Goal: Find specific page/section: Find specific page/section

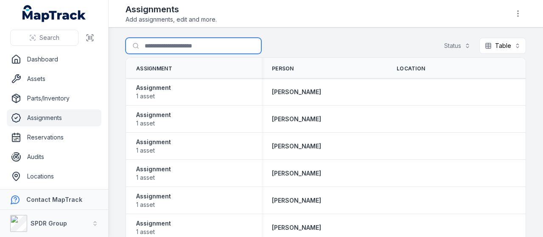
click at [160, 42] on input "Search for assignments" at bounding box center [194, 46] width 136 height 16
click at [160, 39] on input "Search for assignments" at bounding box center [194, 46] width 136 height 16
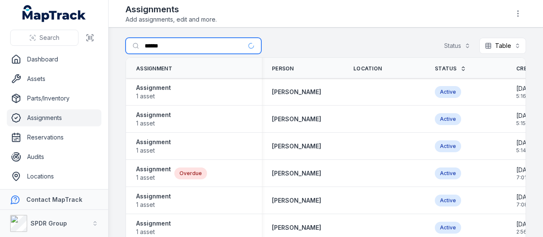
type input "******"
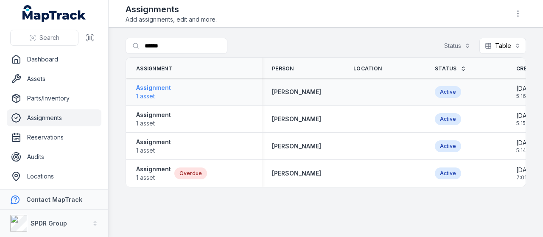
click at [168, 93] on span "1 asset" at bounding box center [153, 96] width 35 height 8
click at [293, 90] on strong "[PERSON_NAME]" at bounding box center [296, 92] width 49 height 8
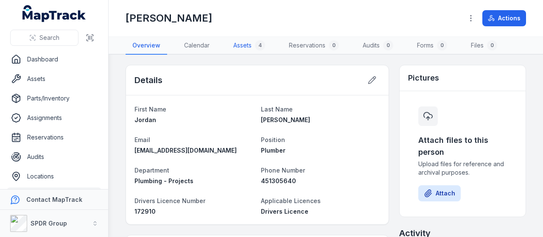
click at [248, 40] on link "Assets 4" at bounding box center [248, 46] width 45 height 18
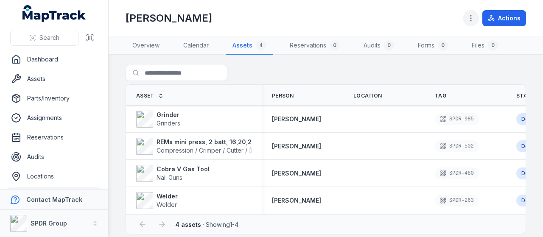
click at [464, 17] on button "button" at bounding box center [471, 18] width 16 height 16
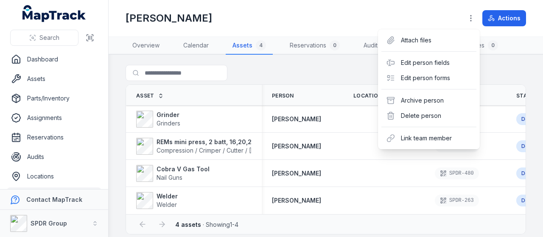
click at [148, 71] on div "Toggle Navigation [PERSON_NAME] Actions Overview Calendar Assets 4 Reservations…" at bounding box center [326, 118] width 434 height 237
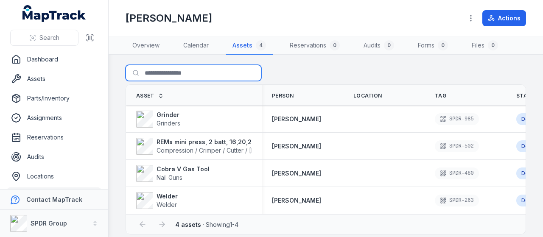
click at [148, 72] on input "Search for assets" at bounding box center [194, 73] width 136 height 16
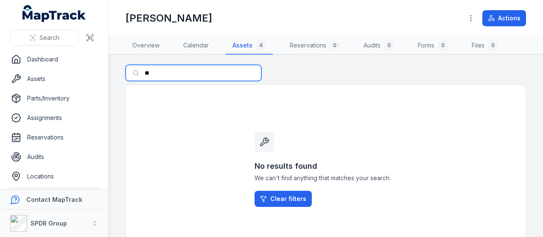
type input "*"
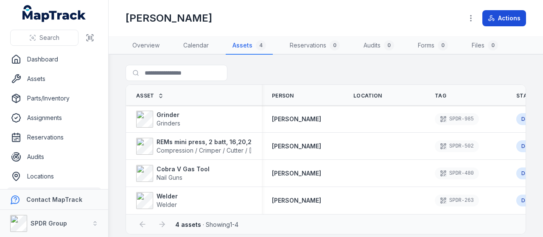
click at [494, 18] on icon at bounding box center [492, 19] width 3 height 4
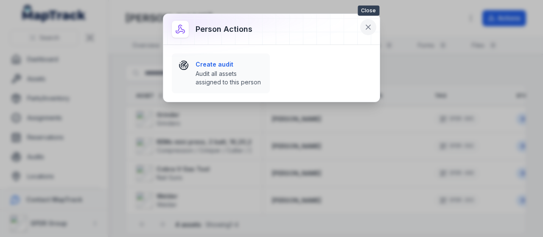
click at [371, 33] on button at bounding box center [368, 27] width 16 height 16
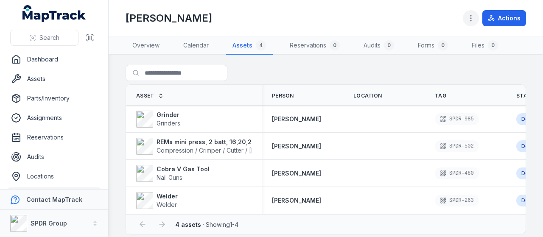
click at [467, 18] on icon "button" at bounding box center [471, 18] width 8 height 8
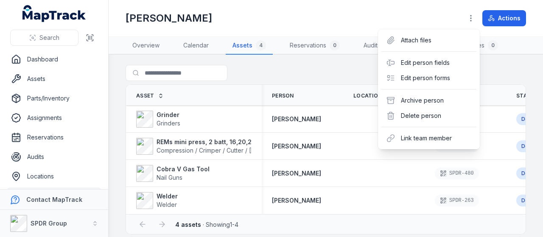
click at [152, 40] on div "Toggle Navigation [PERSON_NAME] Actions Overview Calendar Assets 4 Reservations…" at bounding box center [326, 118] width 434 height 237
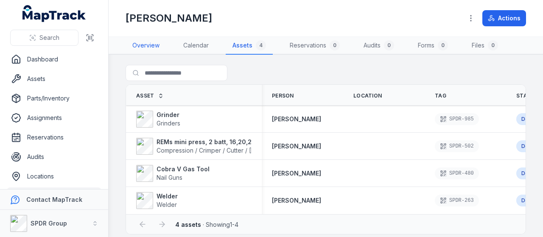
click at [152, 40] on link "Overview" at bounding box center [146, 46] width 41 height 18
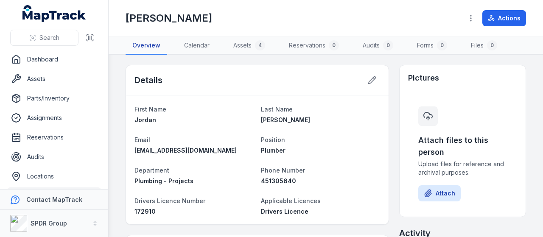
click at [152, 40] on link "Overview" at bounding box center [147, 46] width 42 height 18
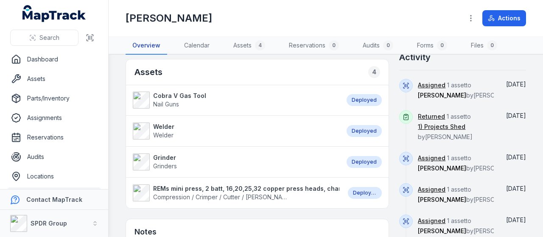
scroll to position [171, 0]
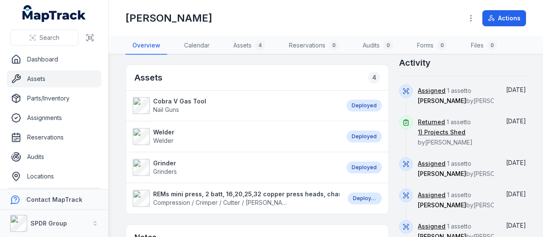
click at [41, 78] on link "Assets" at bounding box center [54, 78] width 95 height 17
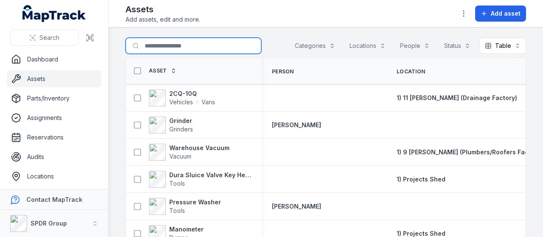
click at [165, 47] on input "Search for assets" at bounding box center [194, 46] width 136 height 16
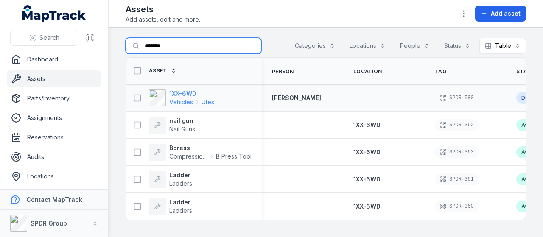
type input "*******"
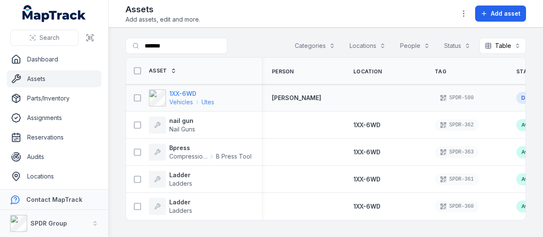
click at [193, 89] on strong "1XX-6WD" at bounding box center [191, 93] width 45 height 8
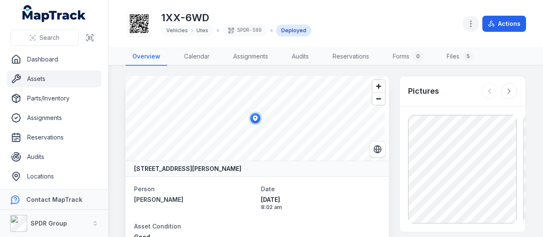
click at [478, 23] on button "button" at bounding box center [471, 24] width 16 height 16
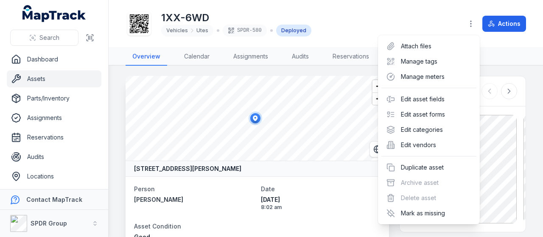
click at [321, 7] on div "1XX-6WD Vehicles Utes SPDR-580 Deployed Actions" at bounding box center [326, 23] width 400 height 41
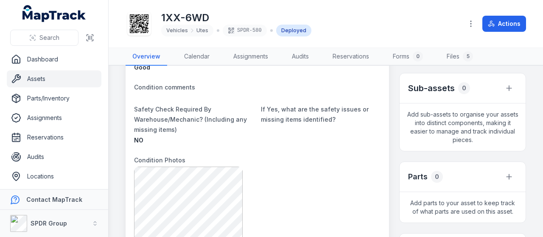
scroll to position [160, 0]
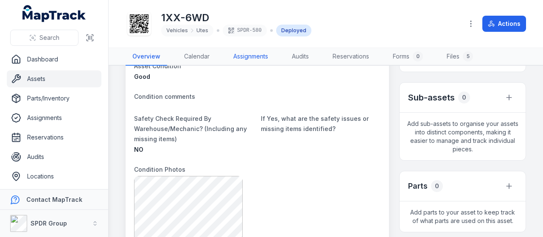
click at [265, 57] on link "Assignments" at bounding box center [250, 57] width 48 height 18
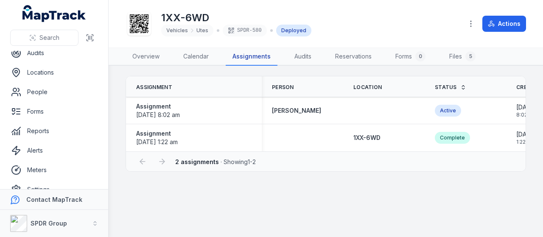
scroll to position [117, 0]
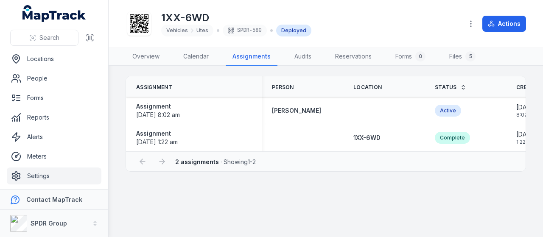
click at [70, 180] on link "Settings" at bounding box center [54, 176] width 95 height 17
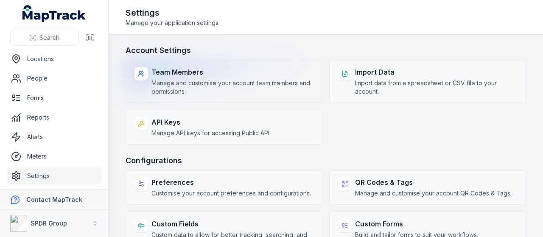
click at [247, 79] on span "Manage and customise your account team members and permissions." at bounding box center [232, 87] width 162 height 17
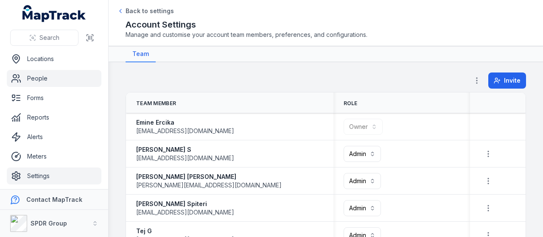
click at [19, 73] on link "People" at bounding box center [54, 78] width 95 height 17
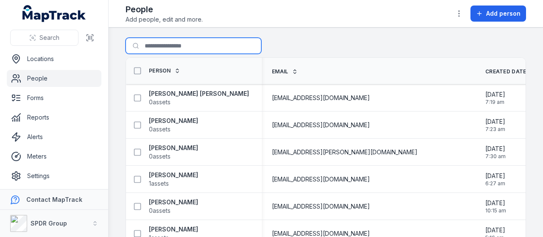
click at [168, 45] on input "Search for people" at bounding box center [194, 46] width 136 height 16
click at [168, 45] on input "**" at bounding box center [194, 46] width 136 height 16
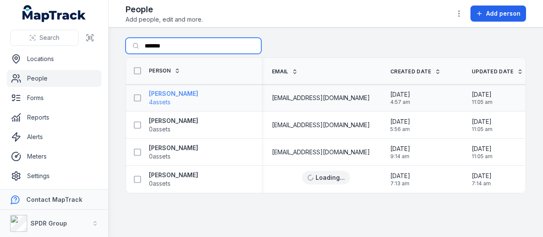
type input "******"
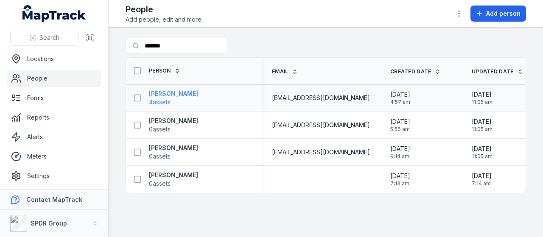
click at [165, 95] on strong "[PERSON_NAME]" at bounding box center [173, 93] width 49 height 8
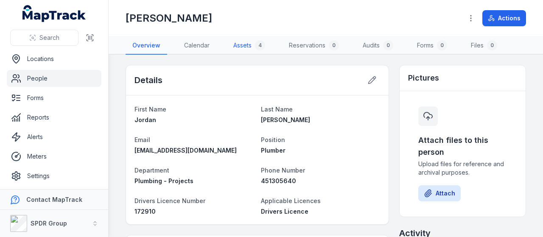
click at [251, 42] on link "Assets 4" at bounding box center [248, 46] width 45 height 18
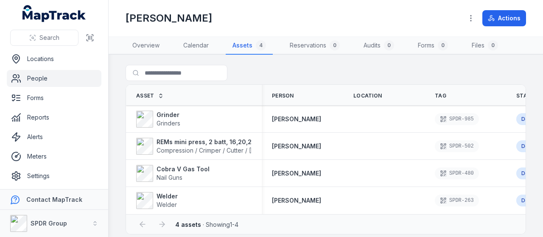
click at [481, 17] on div "Actions" at bounding box center [494, 18] width 63 height 16
click at [473, 19] on icon "button" at bounding box center [471, 18] width 8 height 8
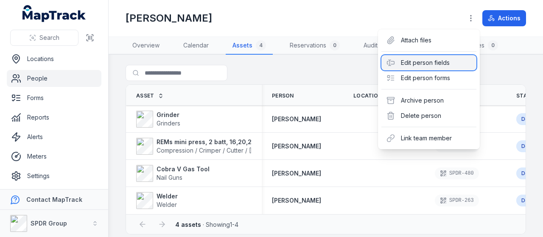
click at [429, 64] on div "Edit person fields" at bounding box center [428, 62] width 95 height 15
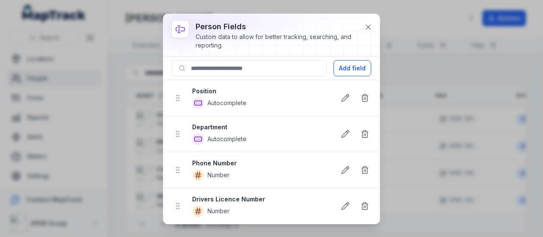
scroll to position [34, 0]
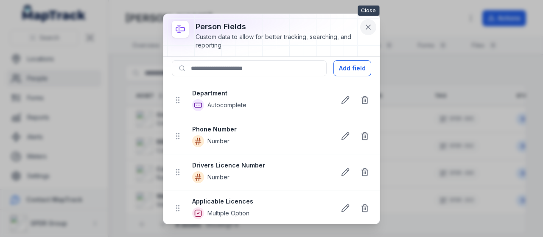
click at [372, 23] on icon at bounding box center [368, 27] width 8 height 8
